Goal: Check status: Check status

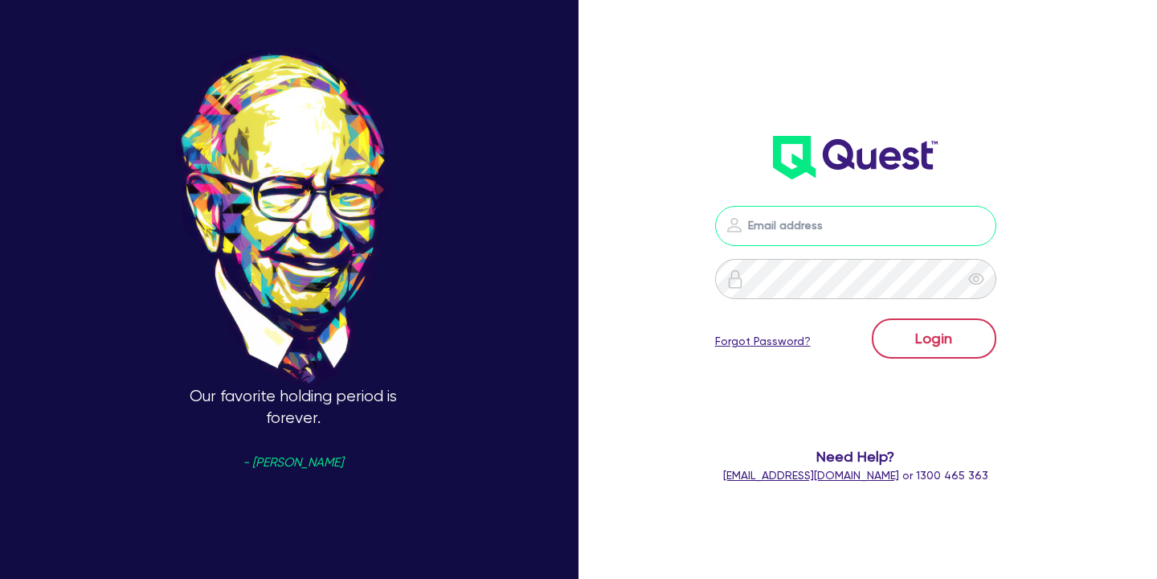
type input "[PERSON_NAME][EMAIL_ADDRESS][PERSON_NAME][DOMAIN_NAME]"
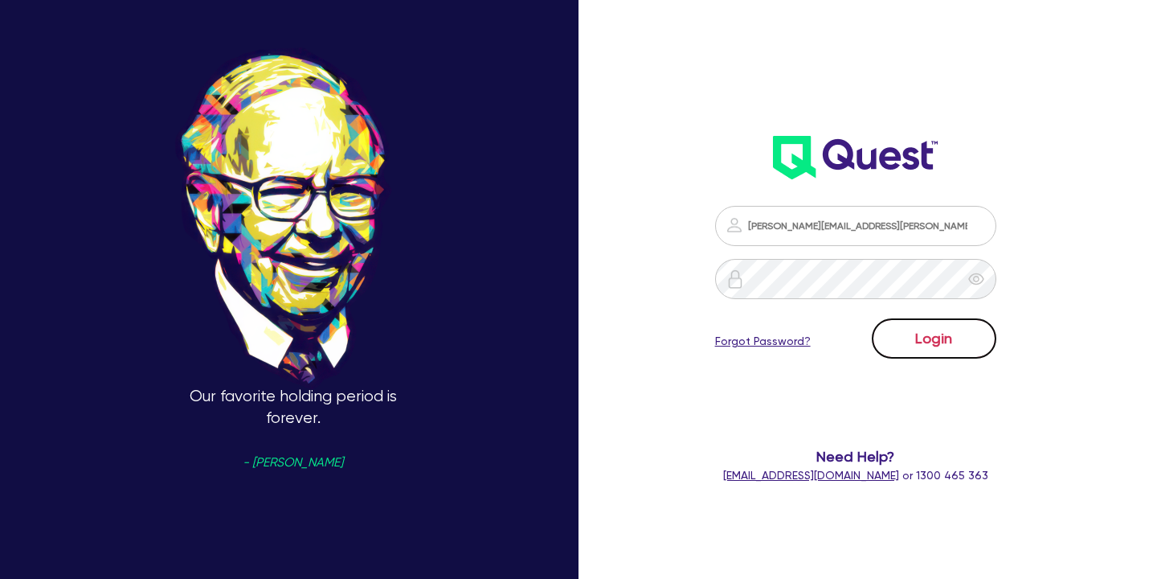
click at [906, 333] on button "Login" at bounding box center [934, 338] width 125 height 40
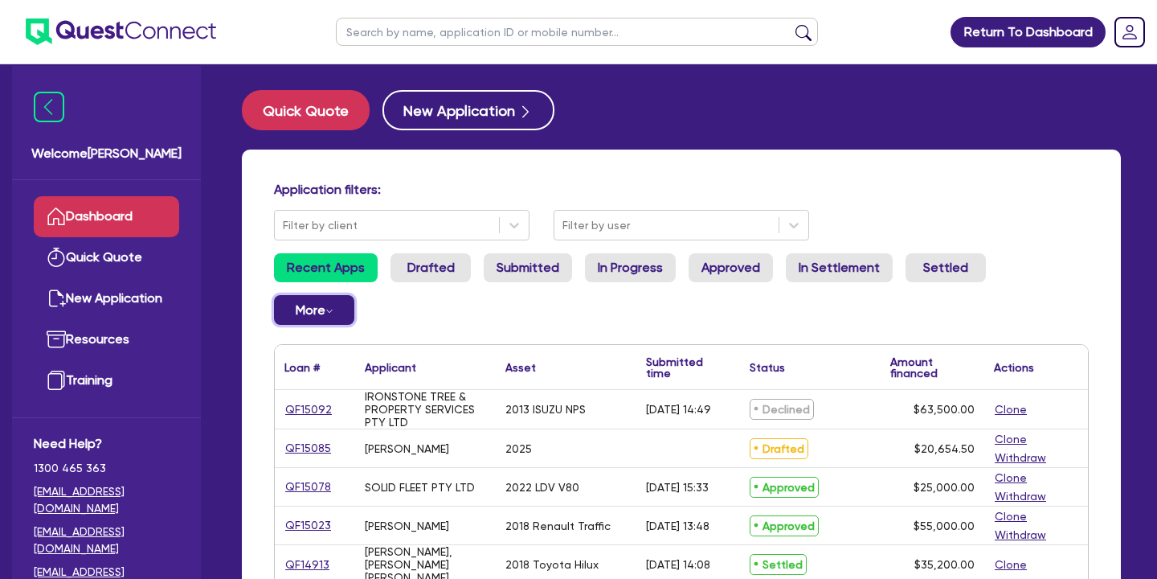
click at [354, 295] on button "More Withdrawn Declined" at bounding box center [314, 310] width 80 height 30
click at [348, 331] on link "Withdrawn" at bounding box center [287, 345] width 121 height 29
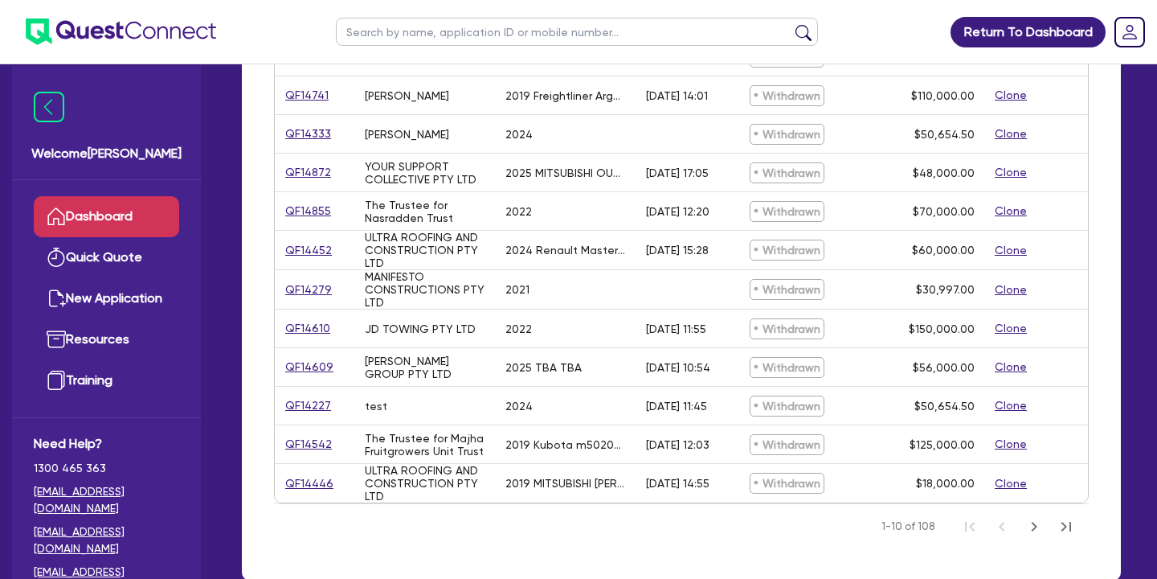
scroll to position [665, 0]
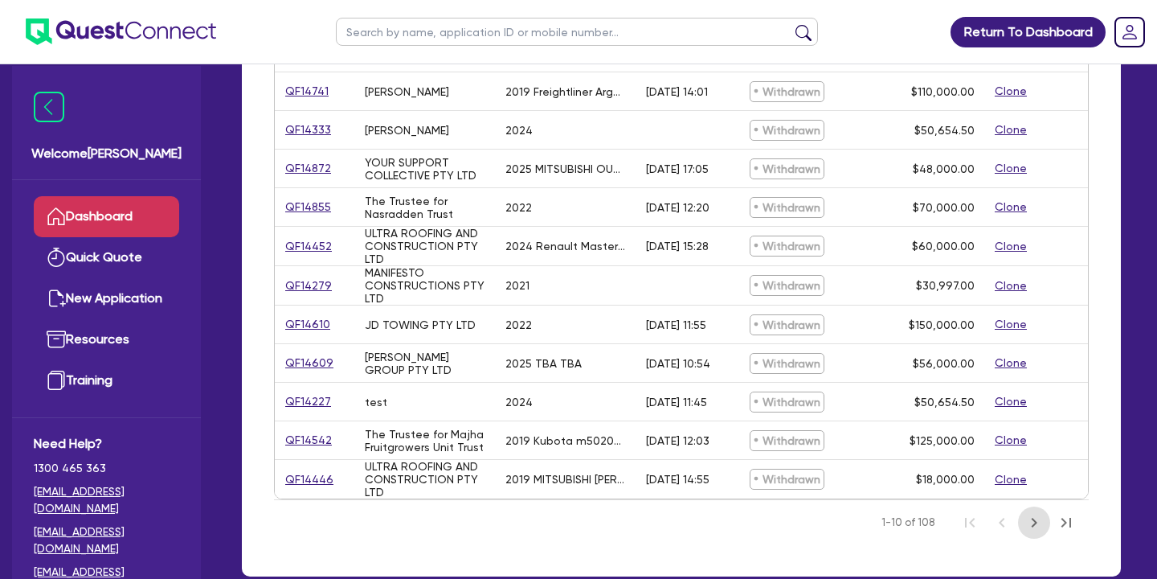
click at [1031, 513] on icon "Next Page" at bounding box center [1034, 522] width 19 height 19
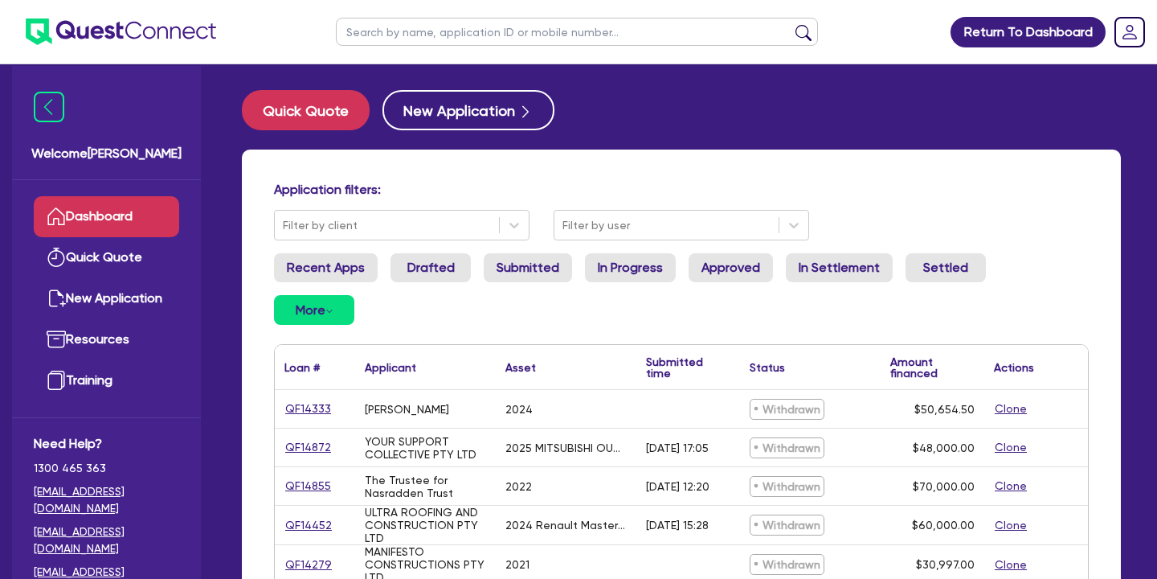
click at [445, 37] on input "text" at bounding box center [577, 32] width 482 height 28
type input "[PERSON_NAME]"
click at [791, 24] on button "submit" at bounding box center [804, 35] width 26 height 23
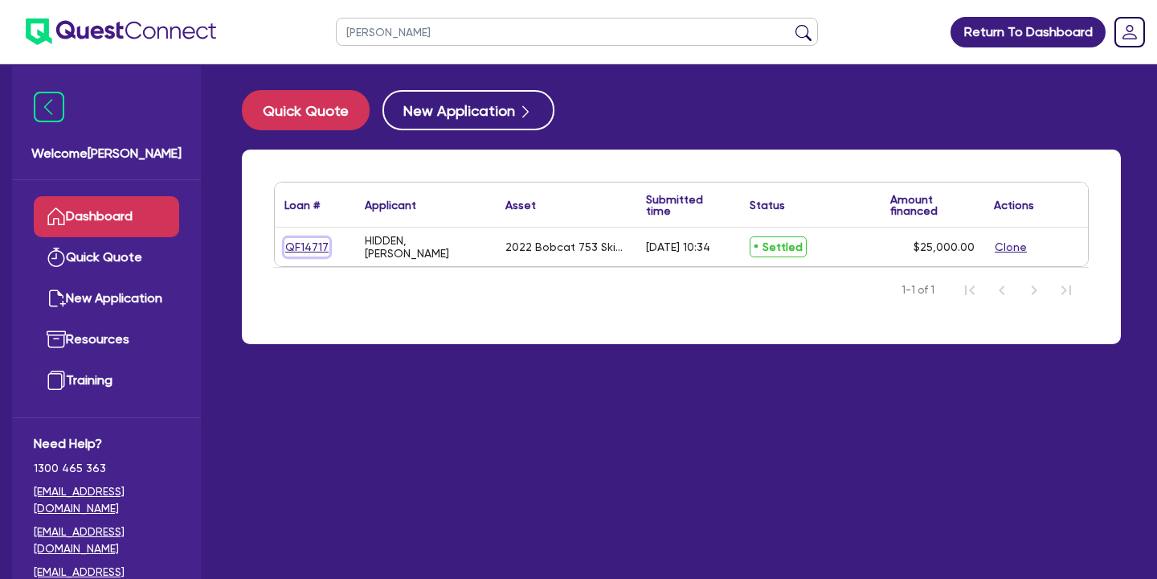
click at [314, 242] on link "QF14717" at bounding box center [306, 247] width 45 height 18
select select "PRIMARY_ASSETS"
select select "YELLOW_GOODS_AND_EXCAVATORS"
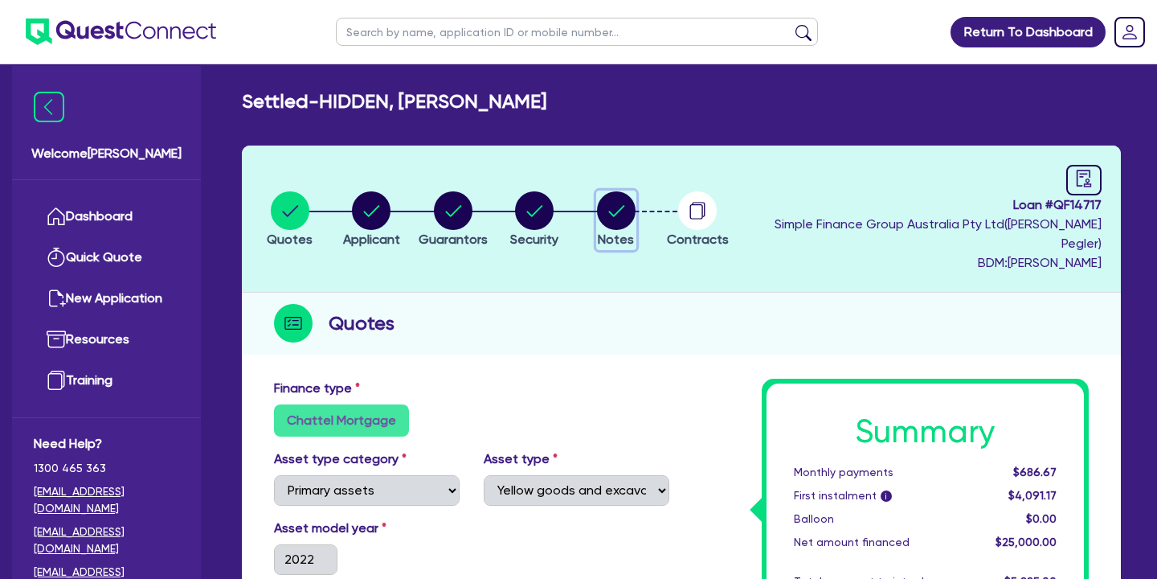
click at [632, 205] on circle "button" at bounding box center [616, 210] width 39 height 39
select select "Quest Finance - Own Book"
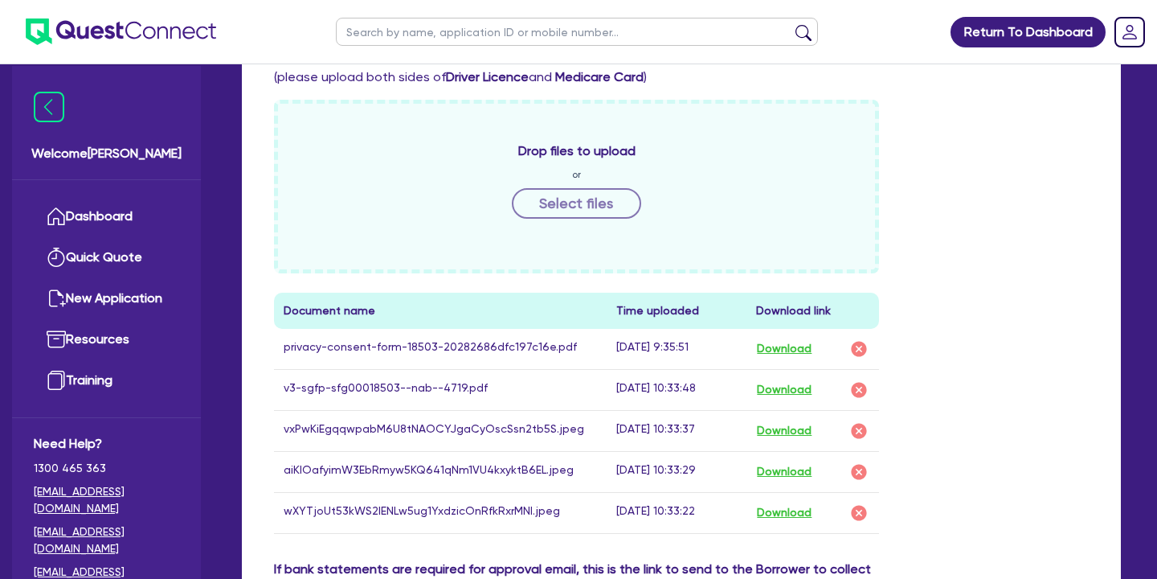
scroll to position [788, 0]
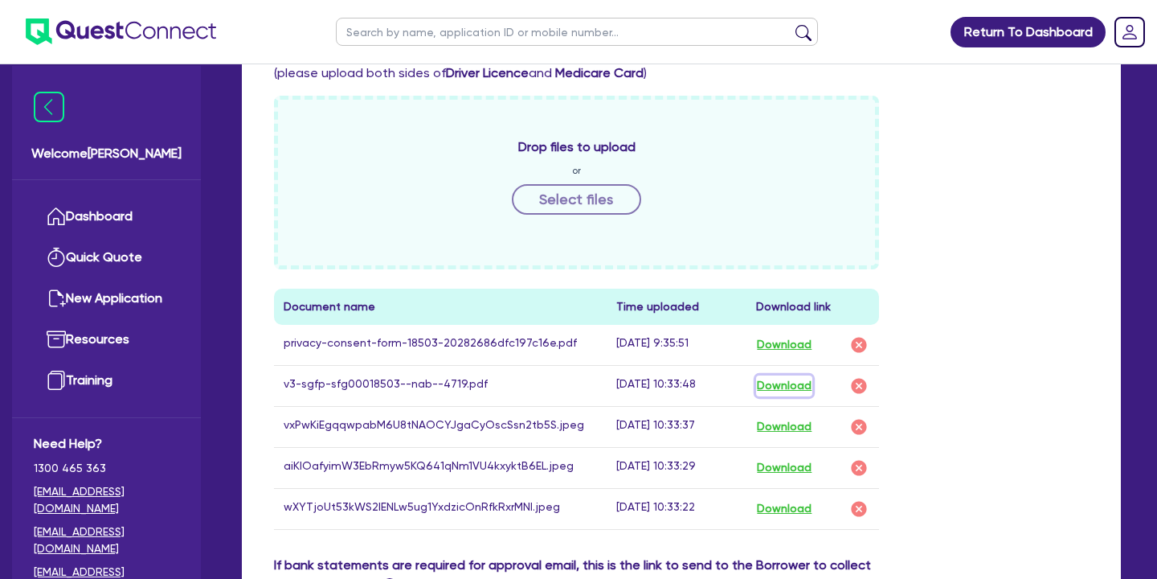
click at [790, 375] on button "Download" at bounding box center [784, 385] width 56 height 21
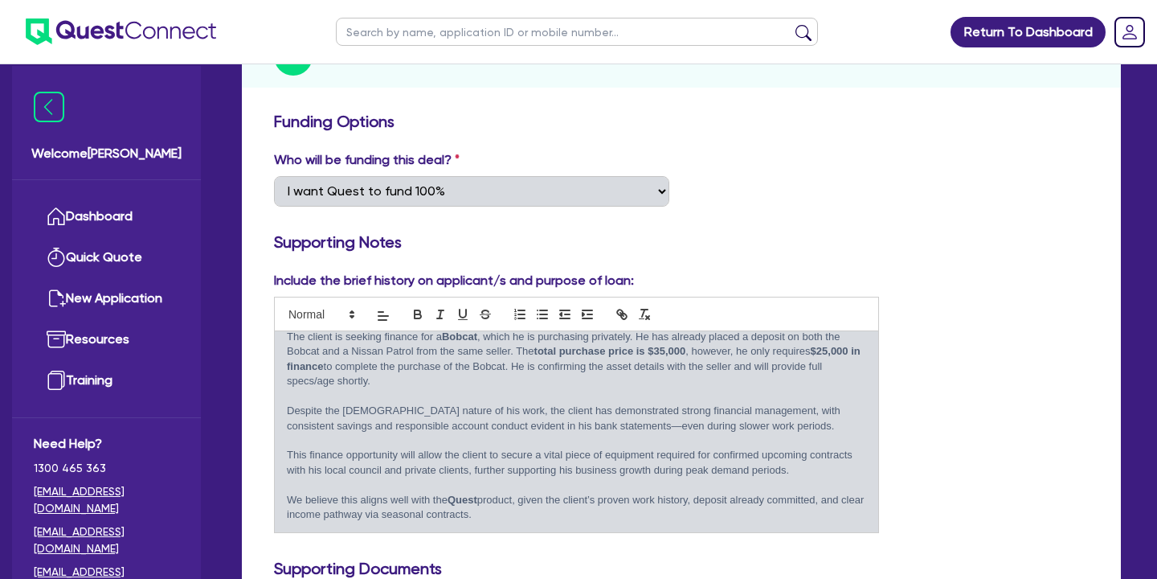
scroll to position [268, 0]
